Goal: Transaction & Acquisition: Purchase product/service

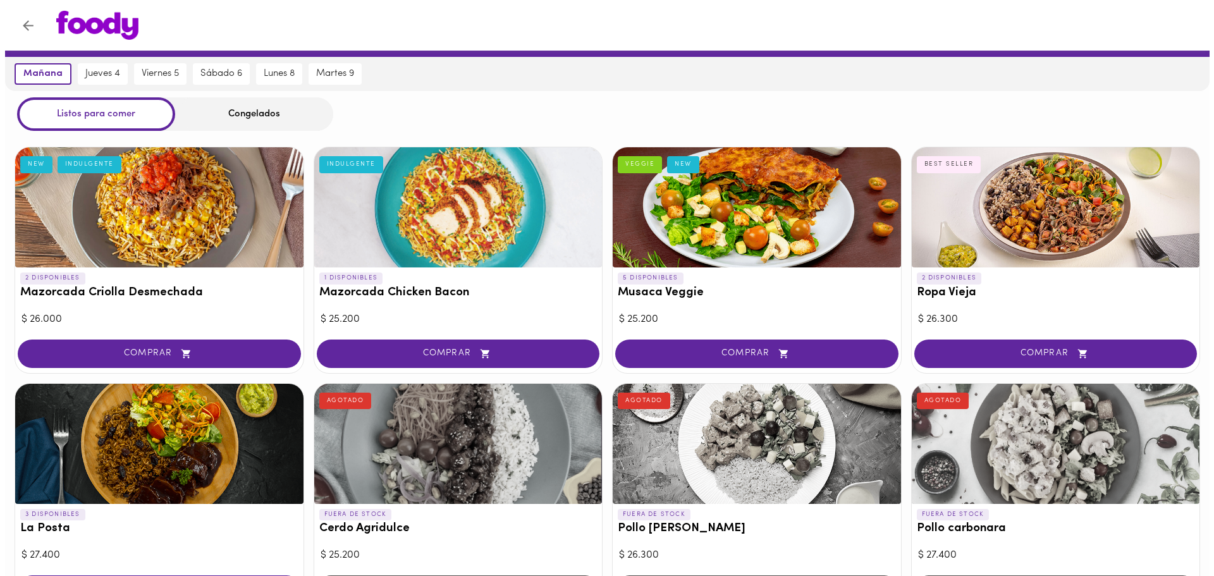
scroll to position [63, 0]
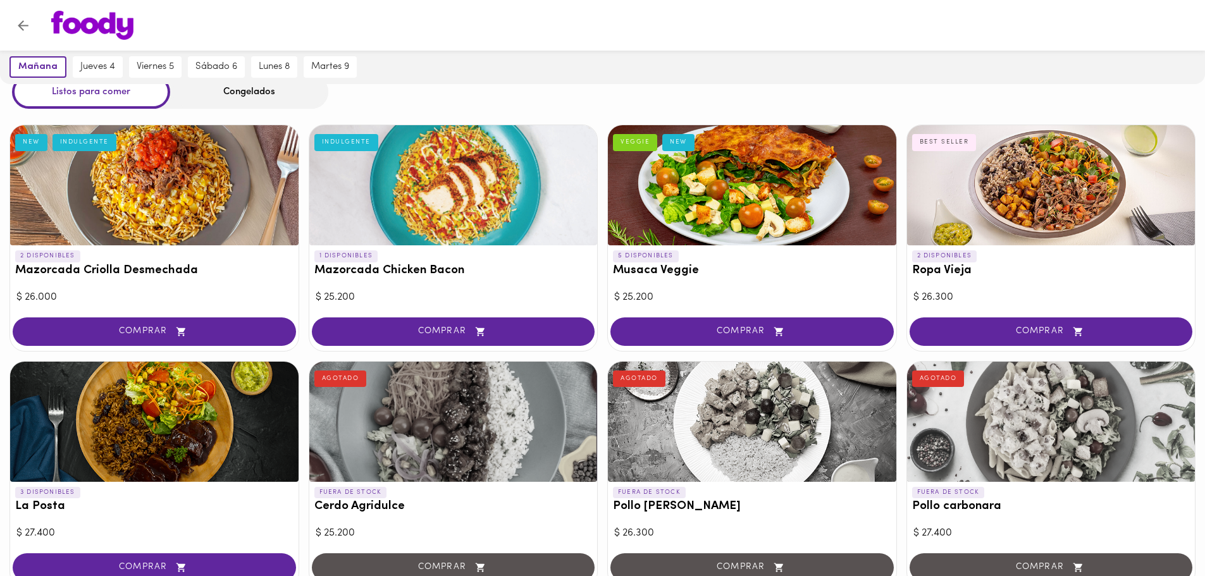
click at [1001, 218] on div at bounding box center [1051, 185] width 288 height 120
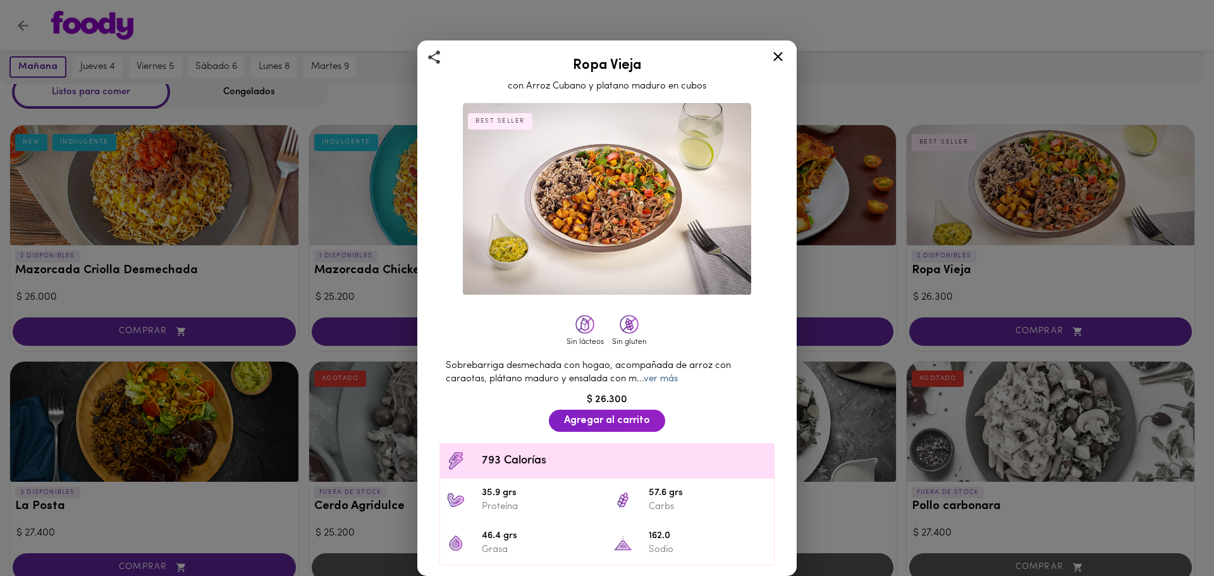
click at [671, 374] on link "ver más" at bounding box center [661, 378] width 34 height 9
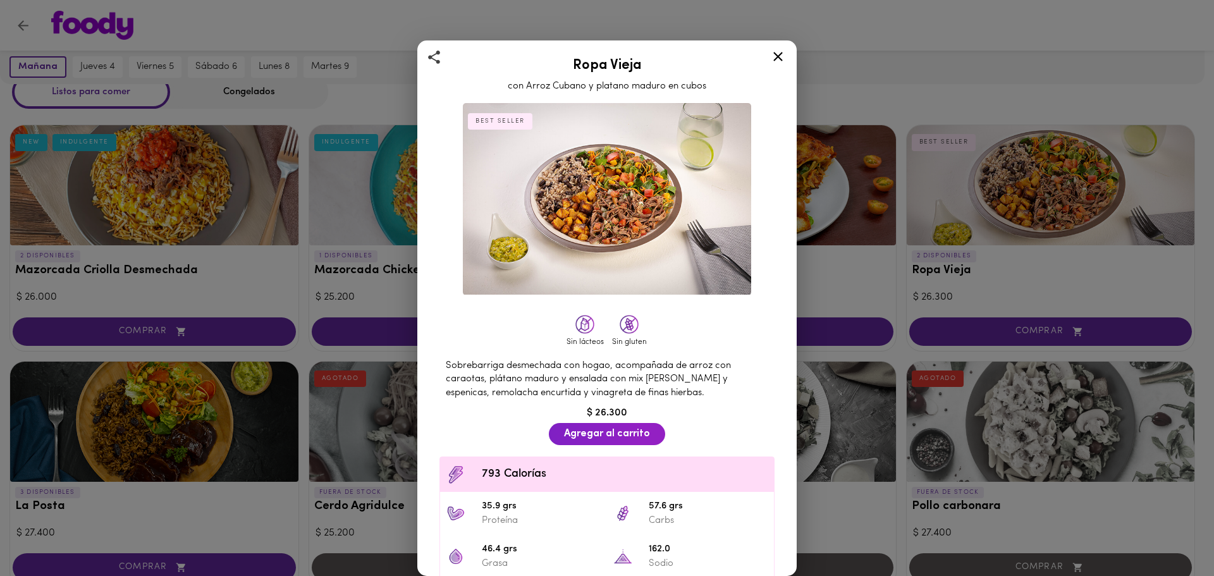
click at [787, 52] on div at bounding box center [778, 59] width 31 height 30
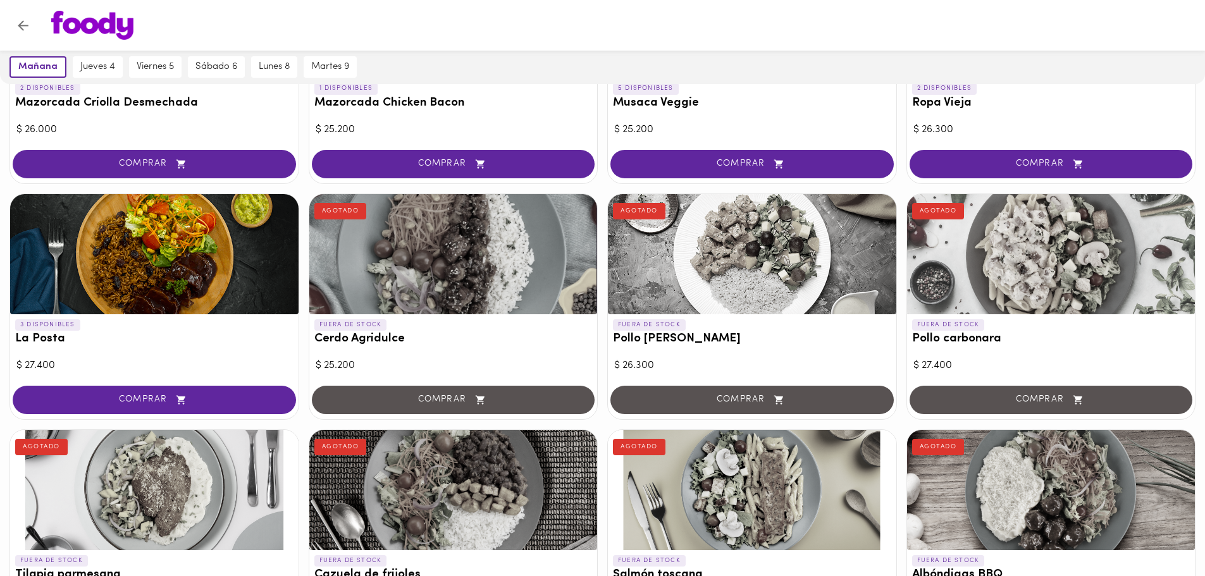
scroll to position [253, 0]
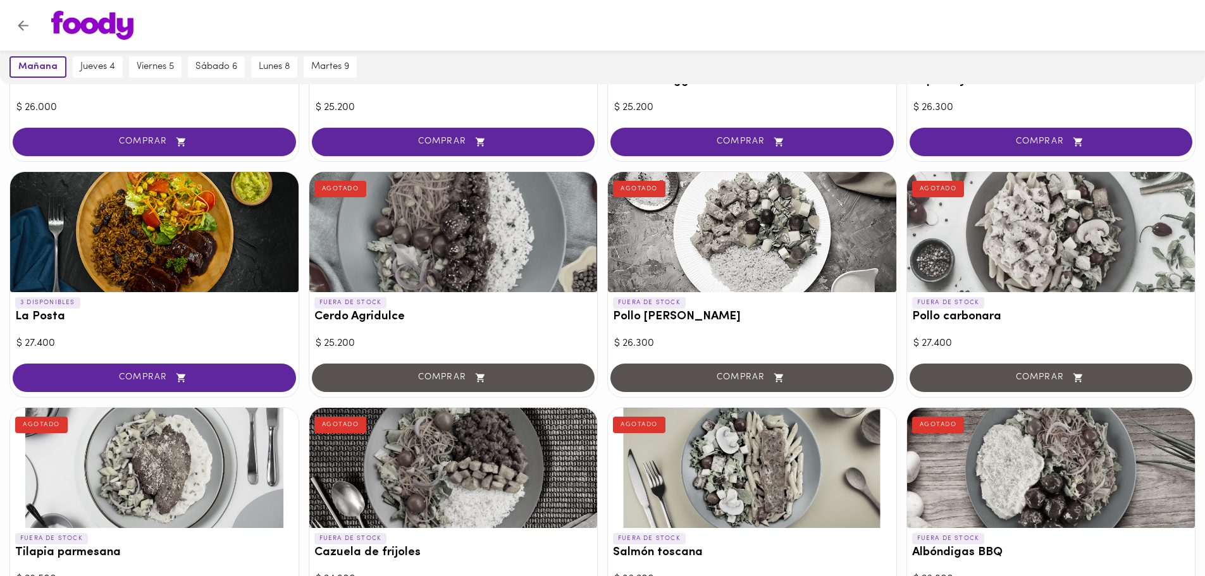
click at [207, 303] on div "3 DISPONIBLES La Posta" at bounding box center [154, 313] width 288 height 42
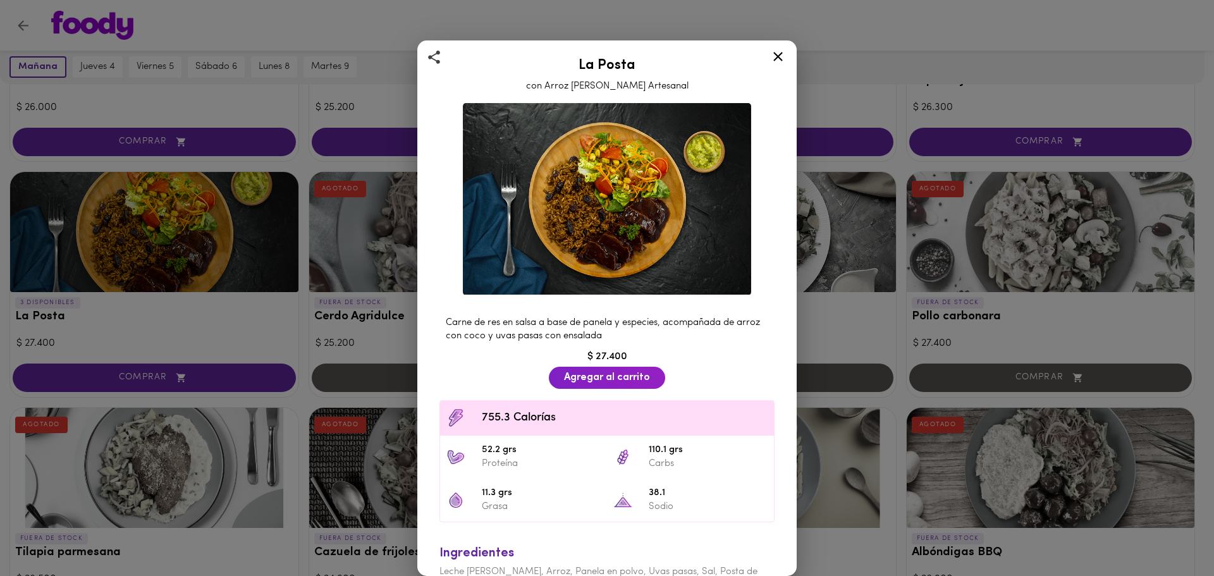
click at [782, 62] on icon at bounding box center [778, 57] width 16 height 16
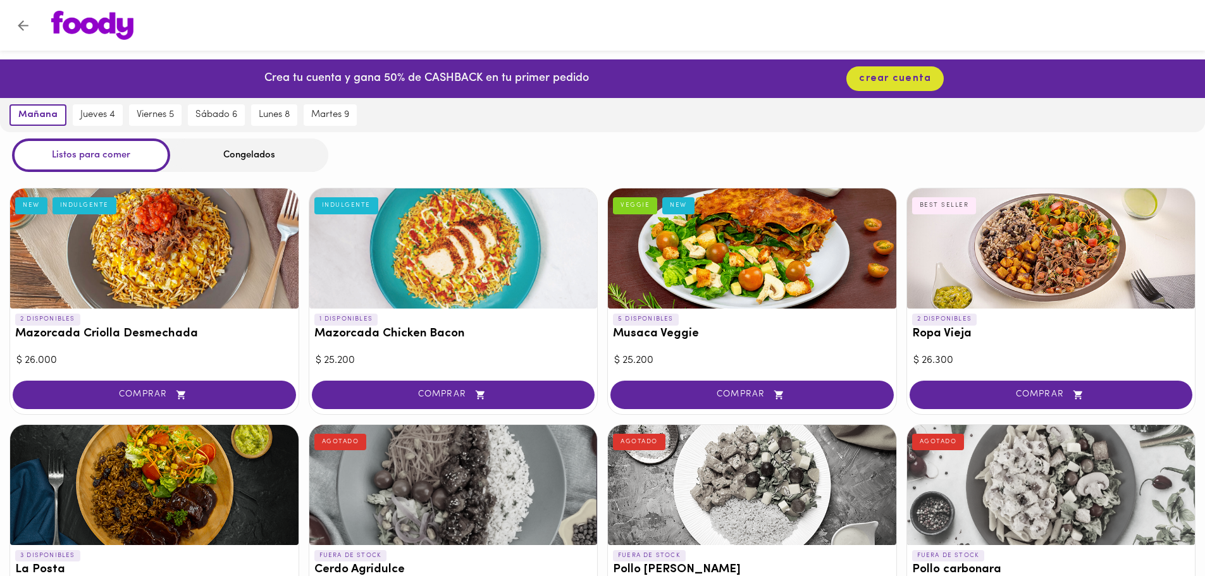
click at [219, 288] on div at bounding box center [154, 248] width 288 height 120
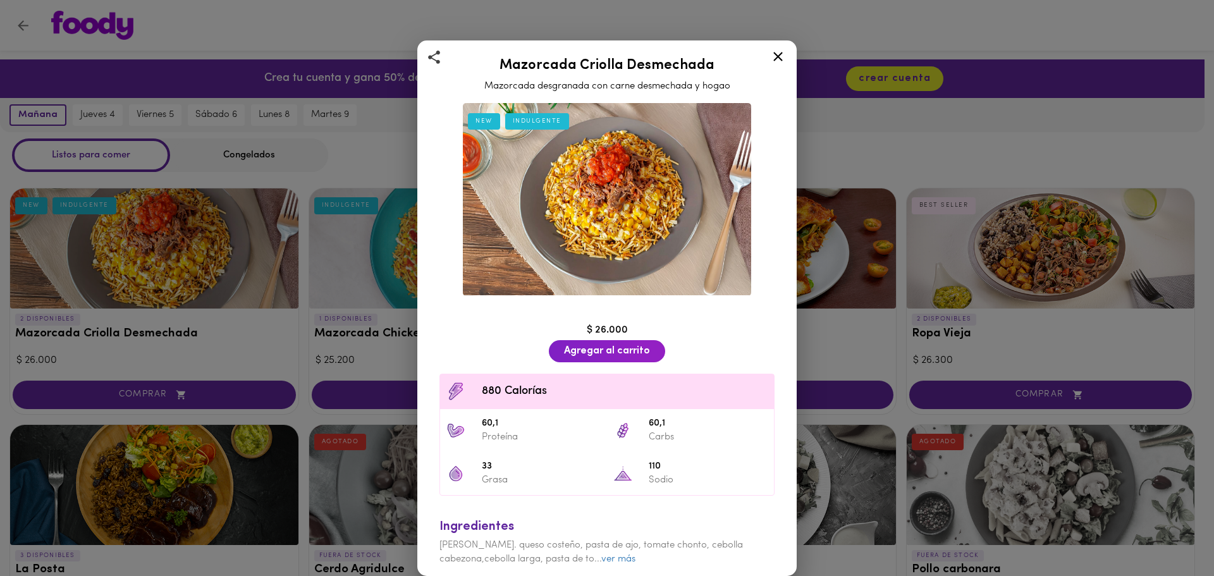
click at [776, 52] on icon at bounding box center [778, 57] width 16 height 16
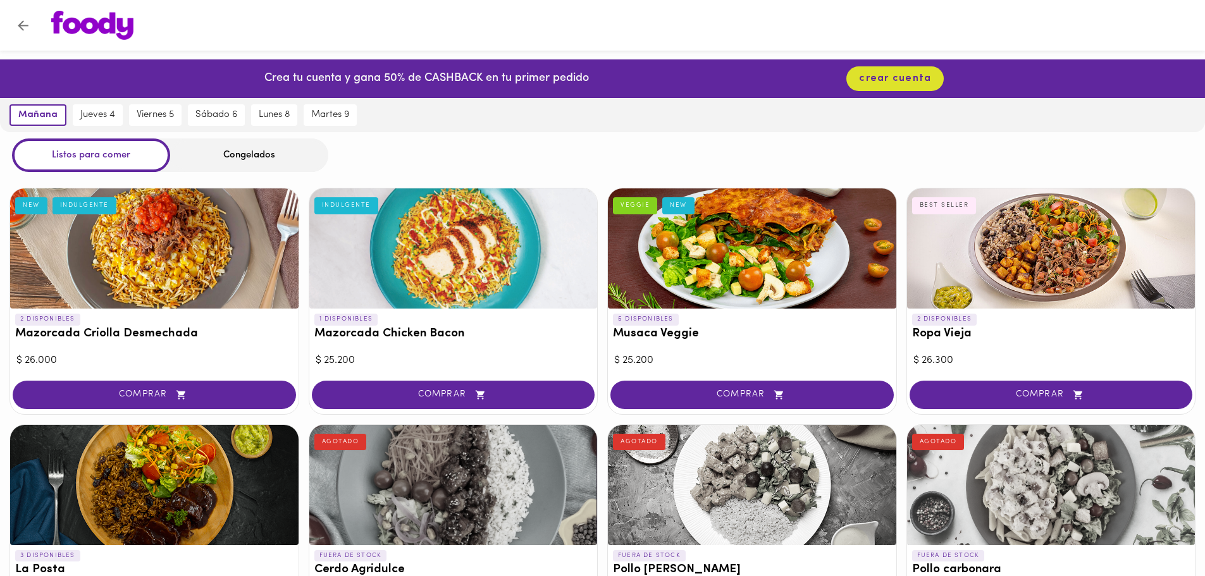
click at [355, 238] on div at bounding box center [453, 248] width 288 height 120
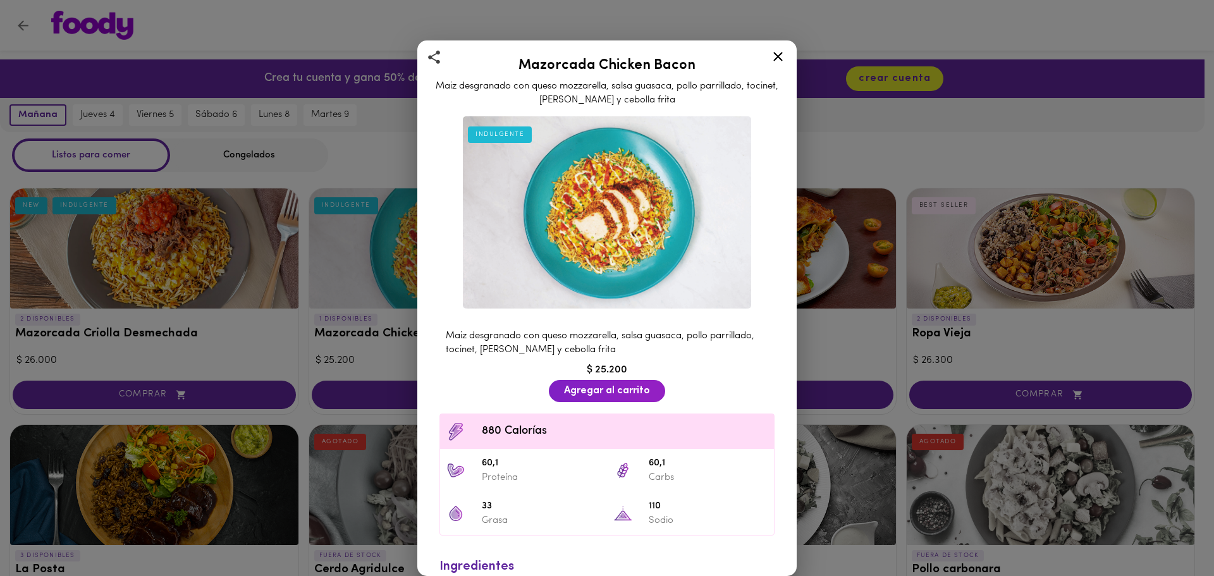
click at [773, 52] on icon at bounding box center [778, 57] width 16 height 16
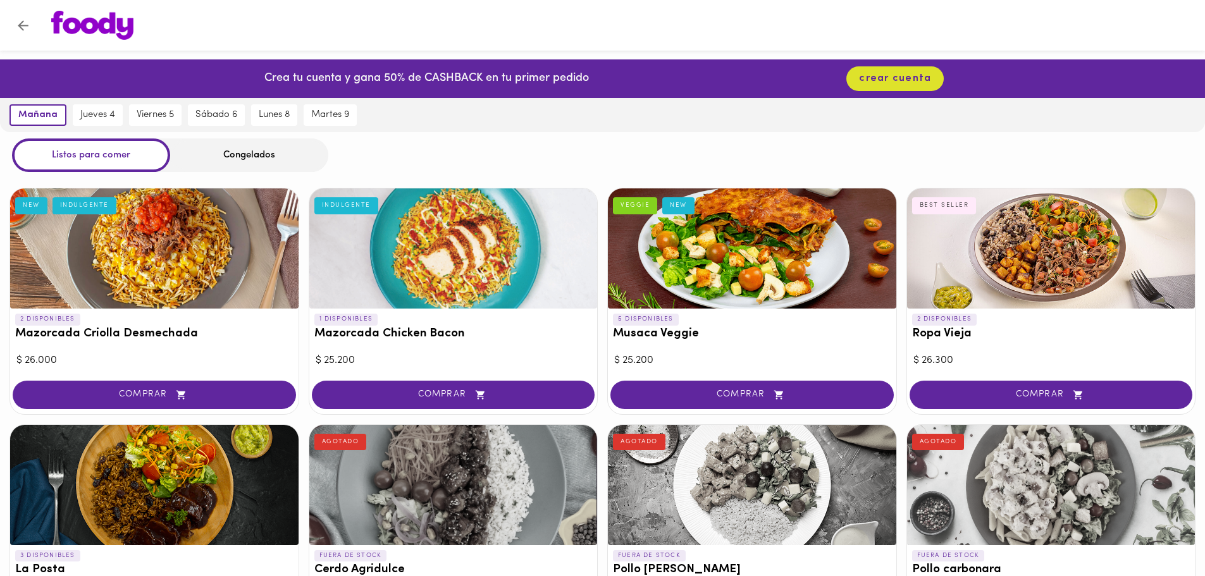
click at [706, 329] on h3 "Musaca Veggie" at bounding box center [752, 334] width 278 height 13
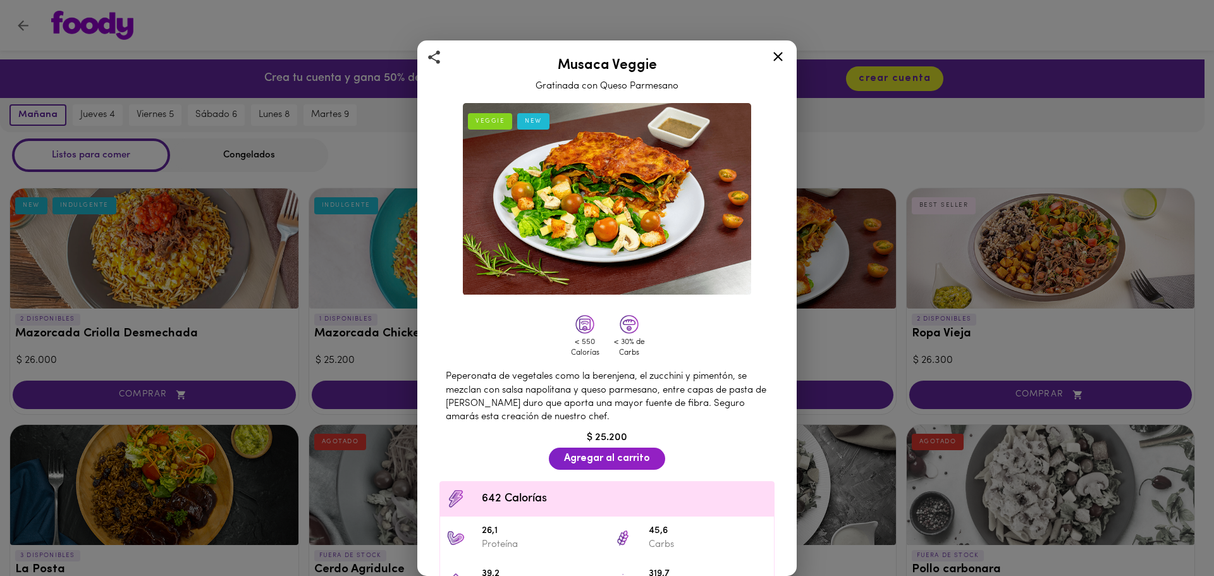
click at [786, 57] on div at bounding box center [778, 59] width 31 height 30
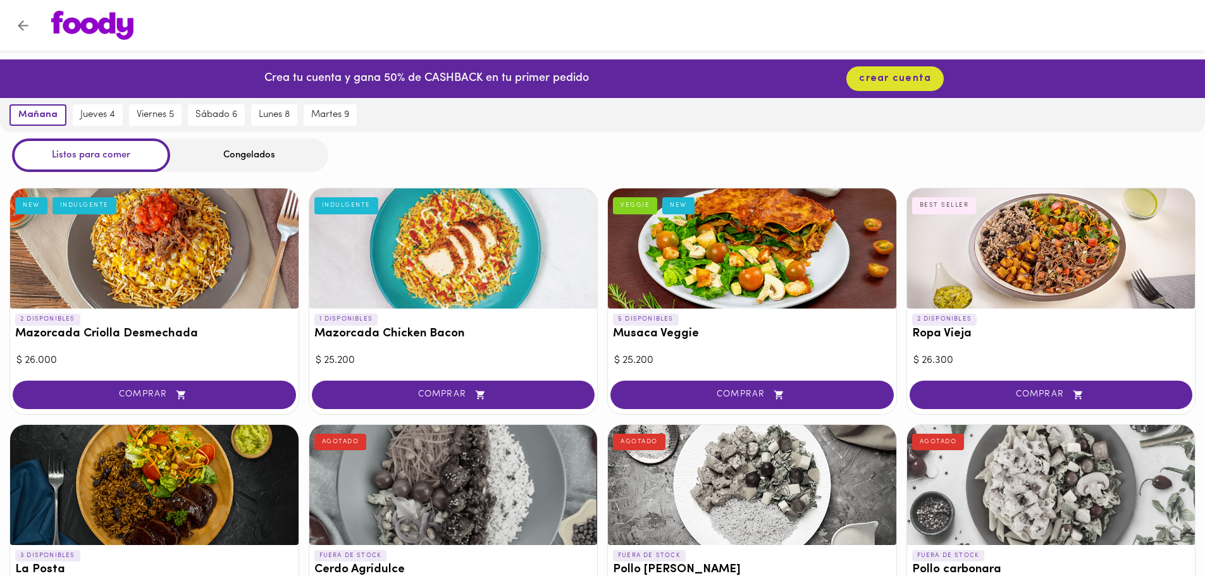
click at [1159, 193] on div at bounding box center [1051, 248] width 288 height 120
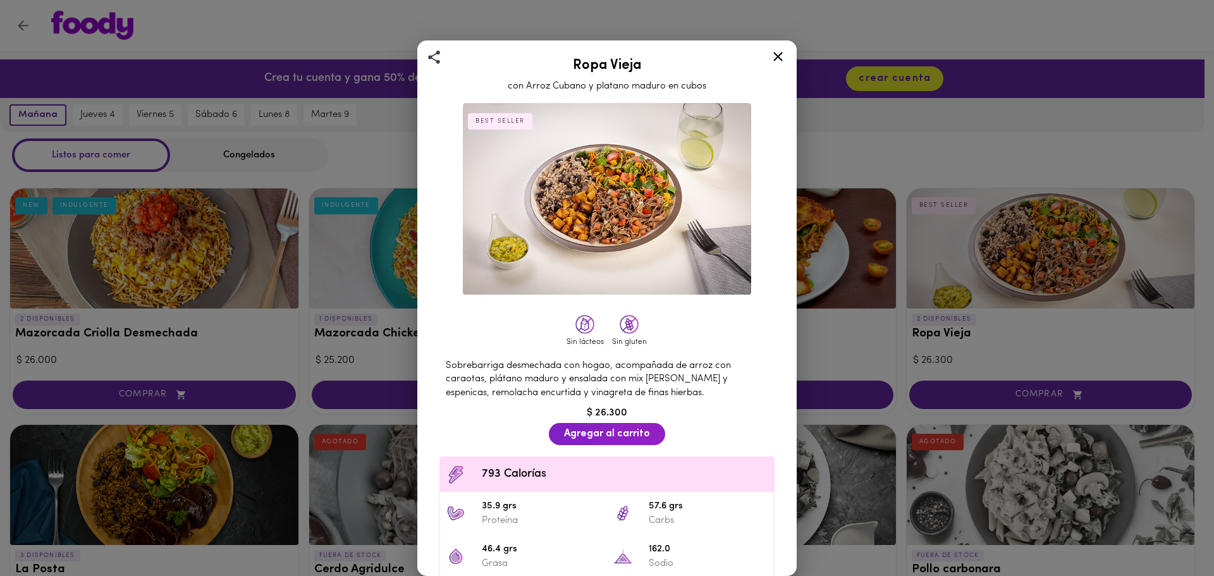
click at [780, 54] on icon at bounding box center [778, 57] width 16 height 16
